Goal: Transaction & Acquisition: Purchase product/service

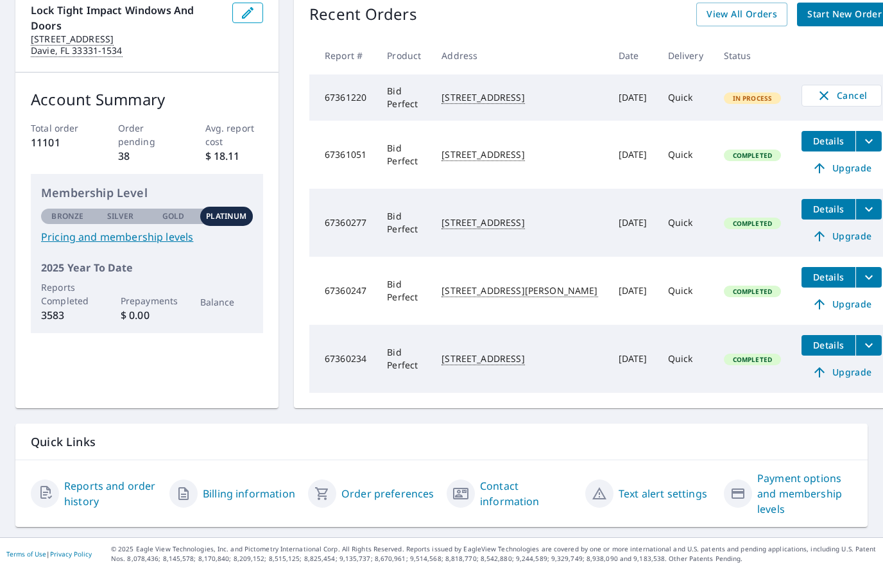
scroll to position [154, 0]
click at [527, 364] on div "[STREET_ADDRESS]" at bounding box center [519, 358] width 156 height 13
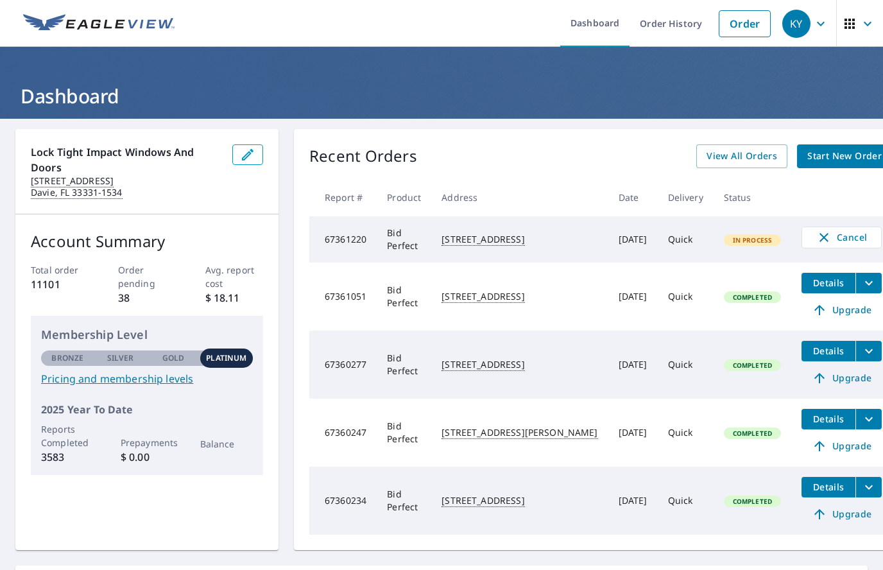
scroll to position [0, 0]
click at [16, 295] on div "Account Summary Total order 11101 Order pending 38 Avg. report cost $ 18.11 Mem…" at bounding box center [146, 352] width 263 height 276
click at [753, 36] on link "Order" at bounding box center [745, 23] width 52 height 27
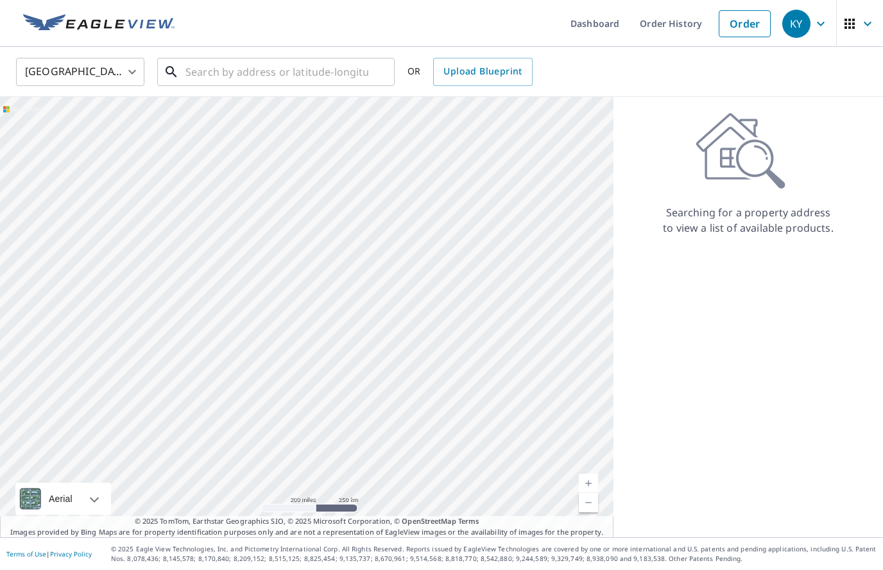
click at [216, 85] on div "​" at bounding box center [275, 72] width 237 height 28
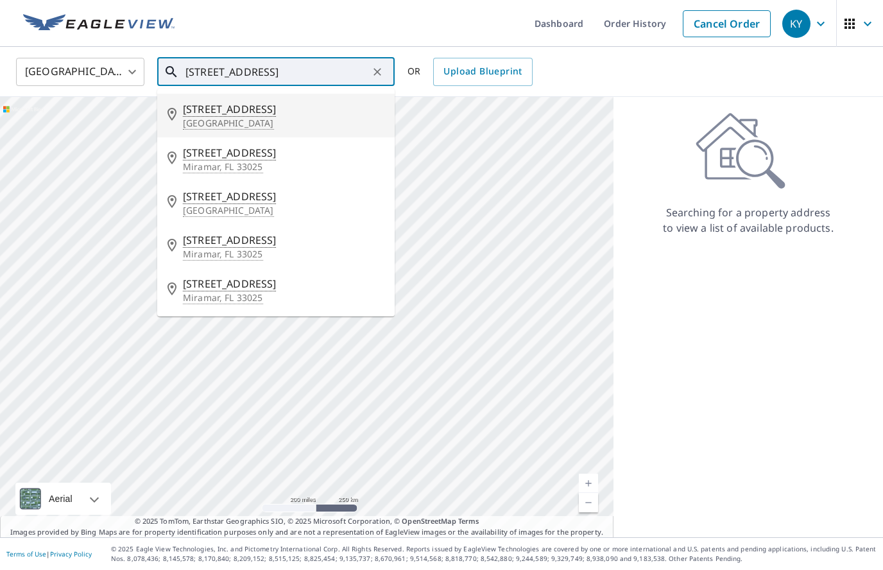
click at [233, 123] on p "Pembroke Pines, FL 33025" at bounding box center [283, 123] width 201 height 13
type input "270 SW 99th Ave Pembroke Pines, FL 33025"
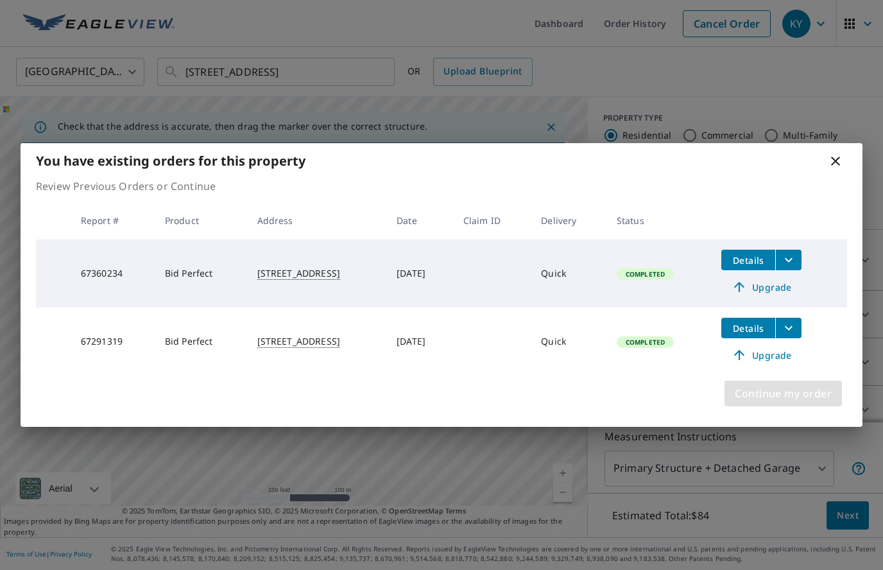
click at [778, 386] on span "Continue my order" at bounding box center [783, 393] width 97 height 18
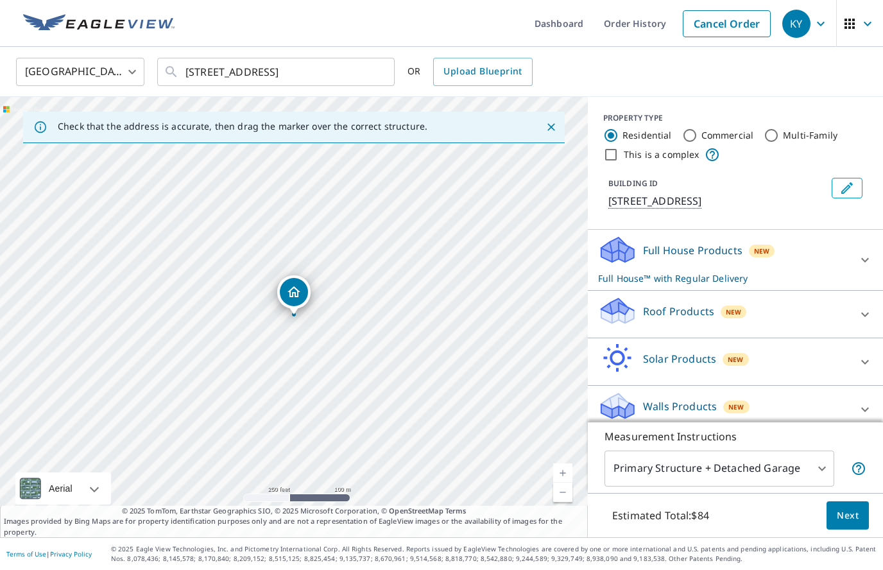
click at [721, 318] on div "New" at bounding box center [734, 311] width 26 height 13
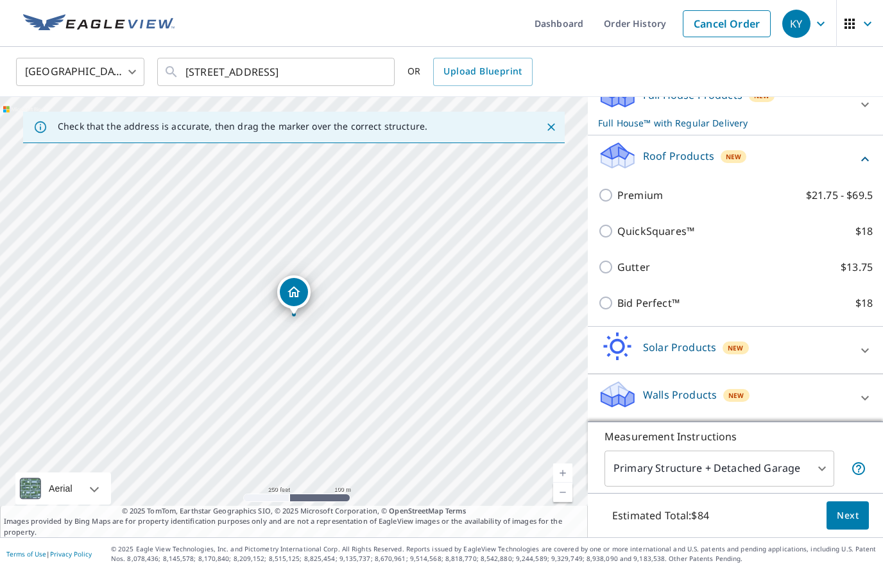
scroll to position [171, 0]
click at [674, 302] on p "Bid Perfect™" at bounding box center [648, 302] width 62 height 15
click at [617, 302] on input "Bid Perfect™ $18" at bounding box center [607, 302] width 19 height 15
checkbox input "true"
checkbox input "false"
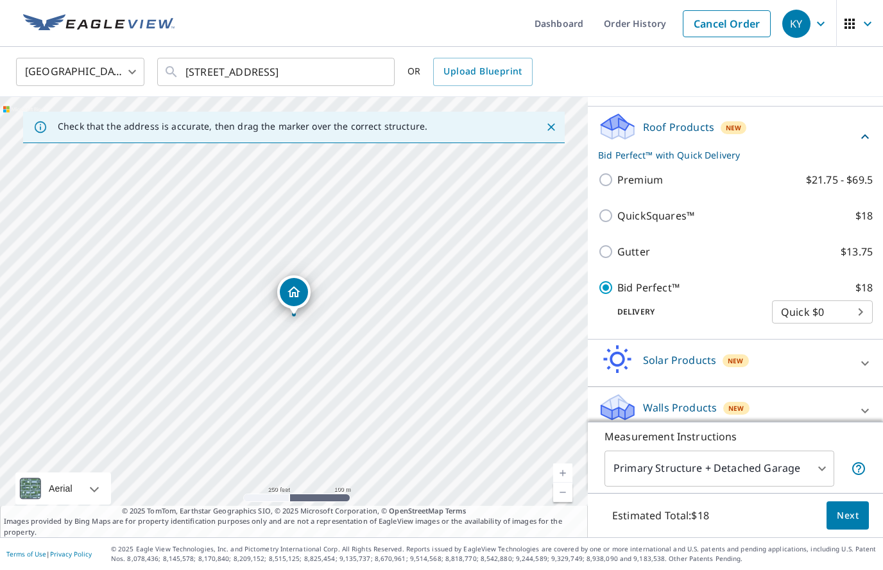
click at [847, 511] on span "Next" at bounding box center [848, 516] width 22 height 16
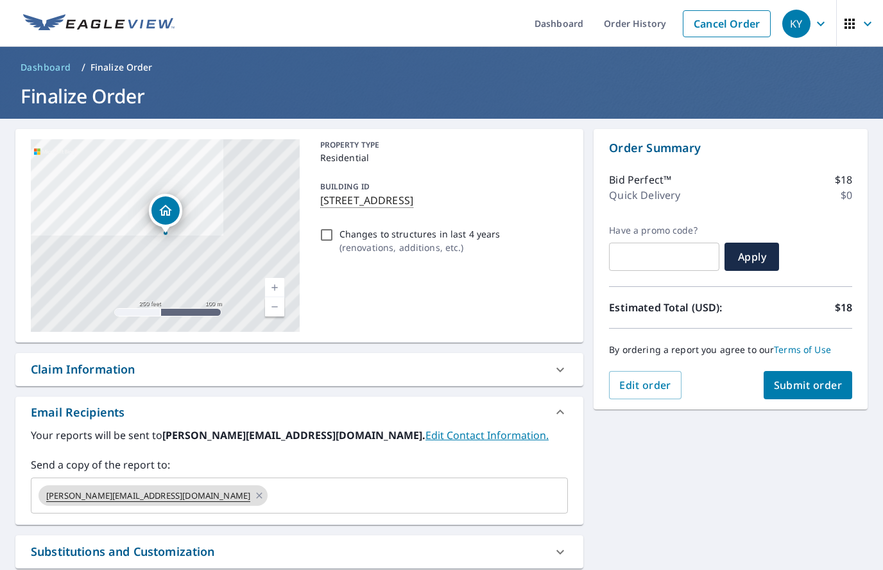
click at [269, 496] on input "text" at bounding box center [405, 495] width 273 height 24
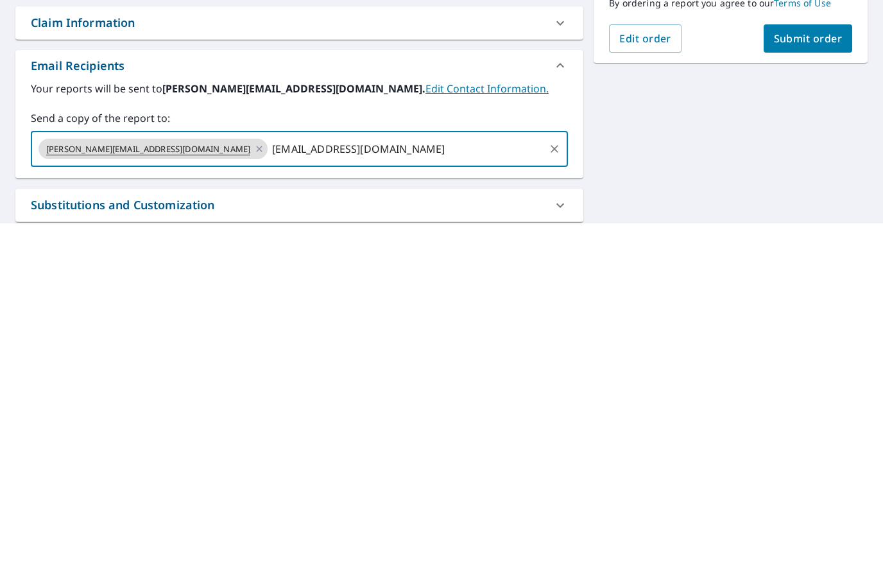
type input "aortiz@locktightimpact.com"
click at [833, 378] on span "Submit order" at bounding box center [808, 385] width 69 height 14
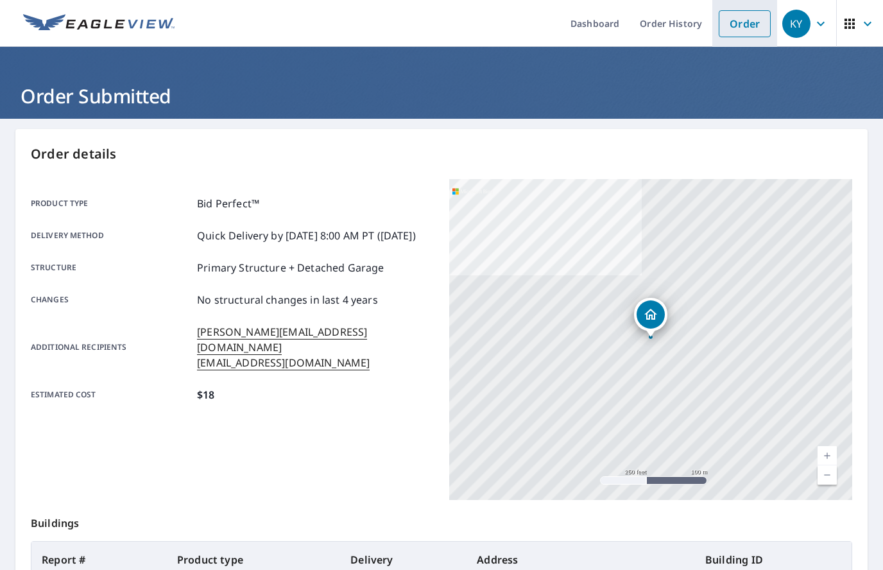
click at [757, 26] on link "Order" at bounding box center [745, 23] width 52 height 27
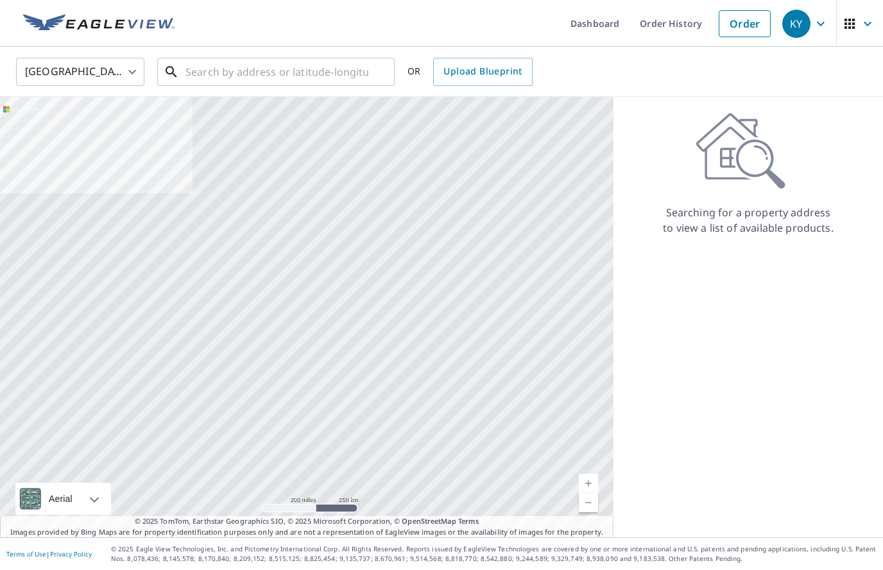
click at [232, 76] on input "text" at bounding box center [276, 72] width 183 height 36
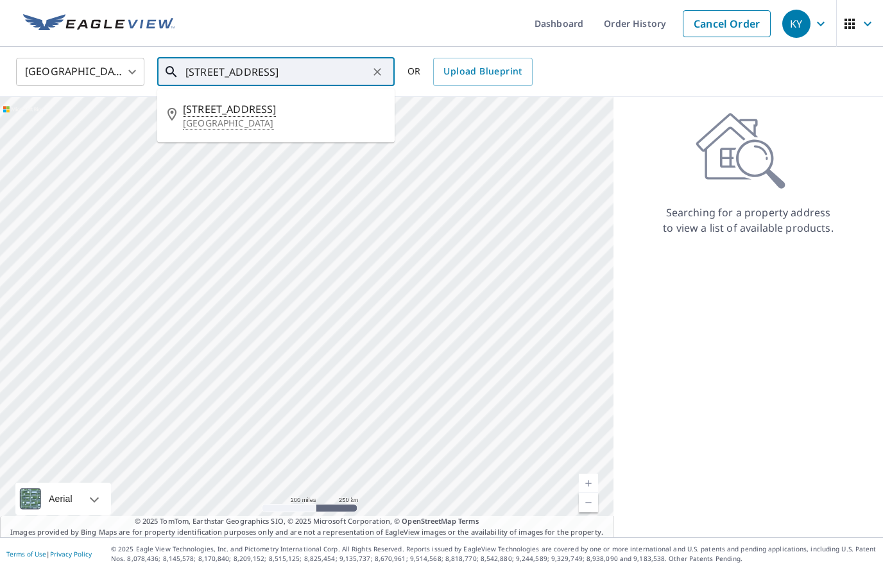
click at [228, 126] on p "Hollywood, FL 33026" at bounding box center [283, 123] width 201 height 13
type input "11307 Port St Hollywood, FL 33026"
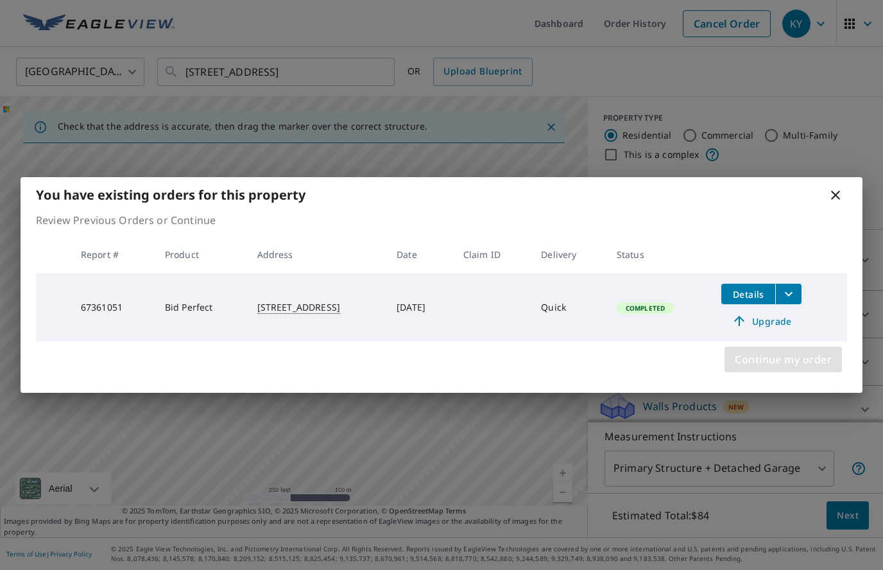
click at [769, 356] on span "Continue my order" at bounding box center [783, 359] width 97 height 18
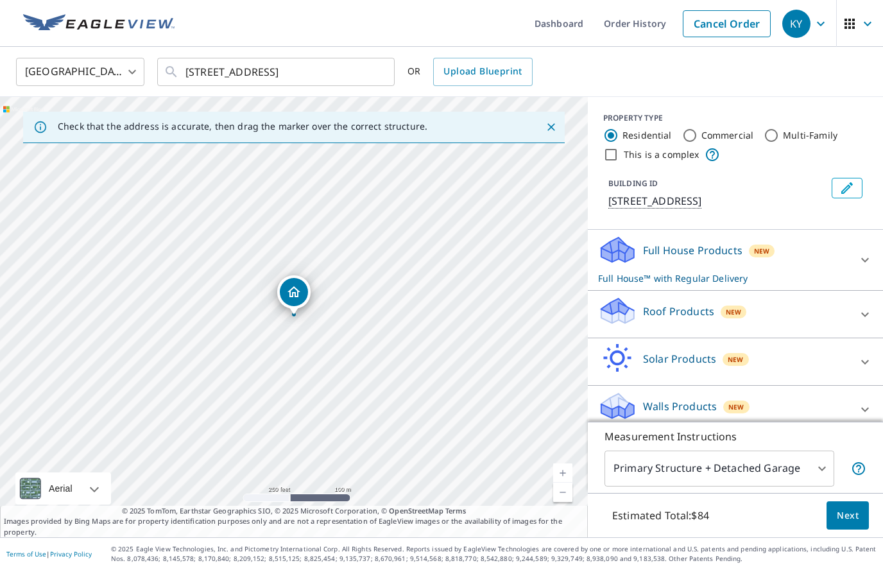
click at [700, 311] on p "Roof Products" at bounding box center [678, 311] width 71 height 15
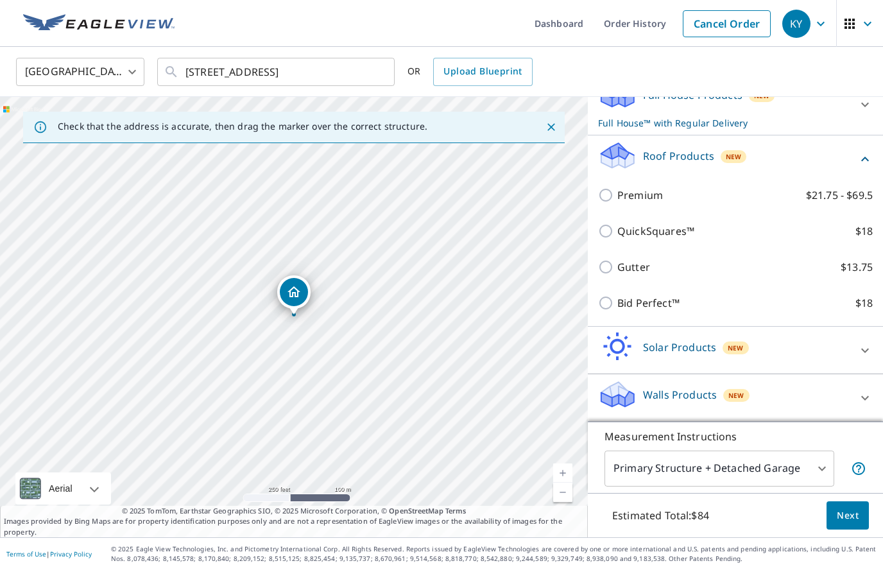
scroll to position [155, 0]
click at [656, 305] on p "Bid Perfect™" at bounding box center [648, 302] width 62 height 15
click at [617, 305] on input "Bid Perfect™ $18" at bounding box center [607, 302] width 19 height 15
checkbox input "true"
checkbox input "false"
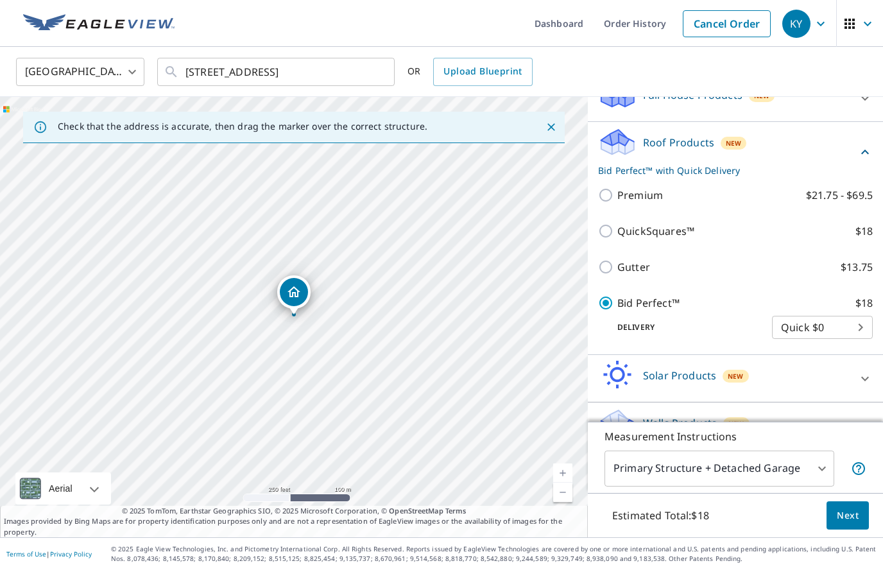
click at [848, 508] on span "Next" at bounding box center [848, 516] width 22 height 16
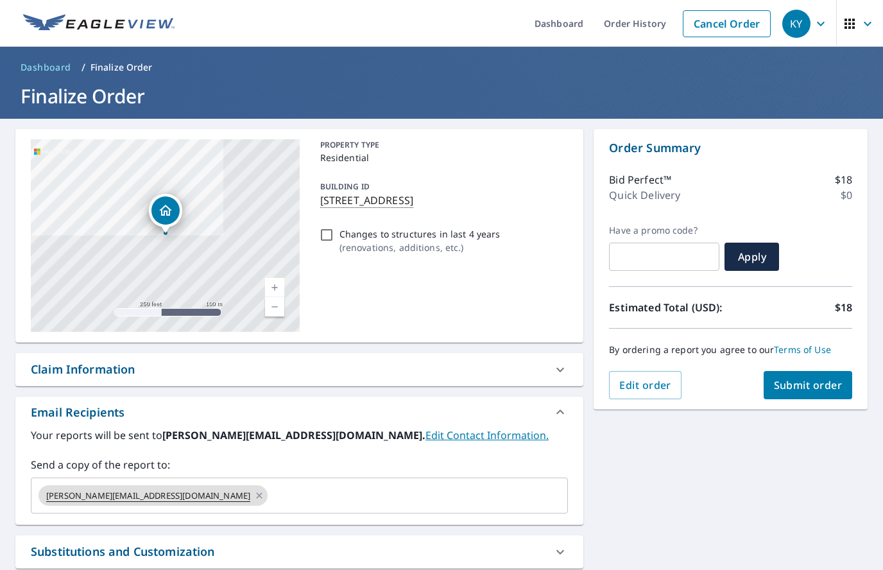
click at [269, 501] on input "text" at bounding box center [405, 495] width 273 height 24
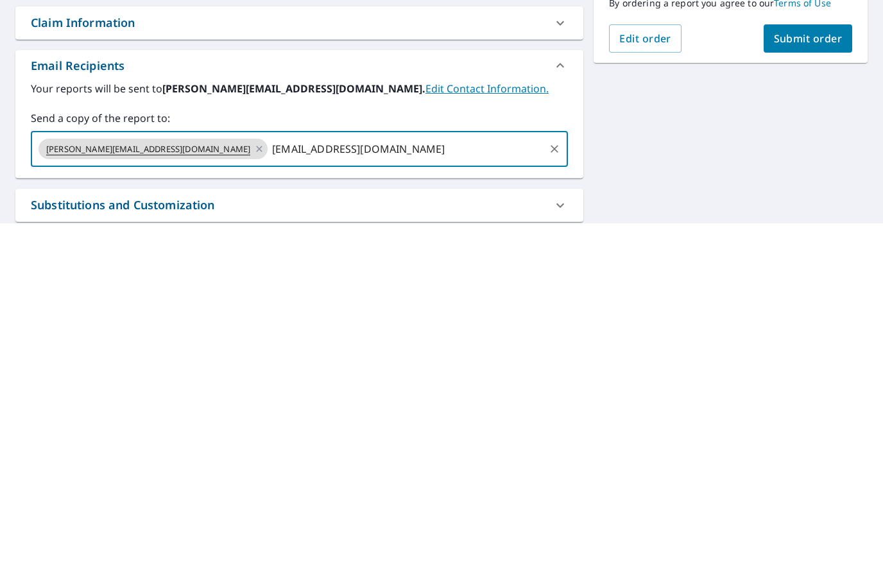
type input "aortiz@locktightimpact.com"
click at [824, 378] on span "Submit order" at bounding box center [808, 385] width 69 height 14
